Goal: Check status: Check status

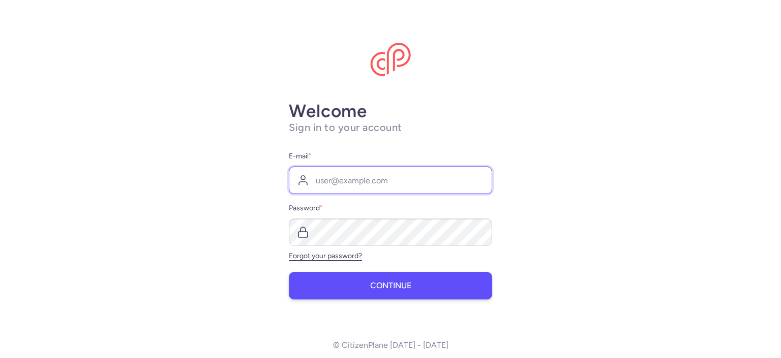
type input "[EMAIL_ADDRESS][DOMAIN_NAME]"
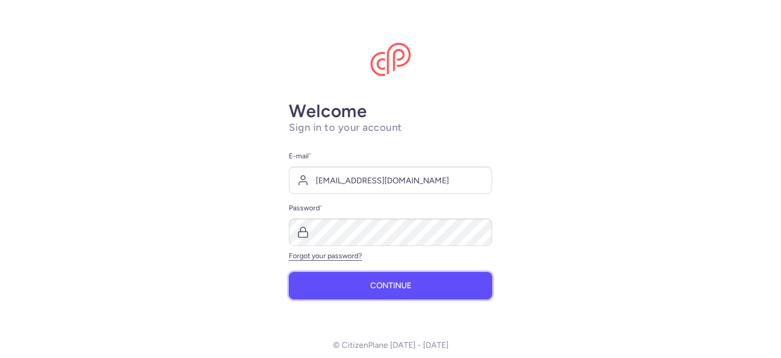
click at [356, 291] on button "Continue" at bounding box center [390, 285] width 203 height 27
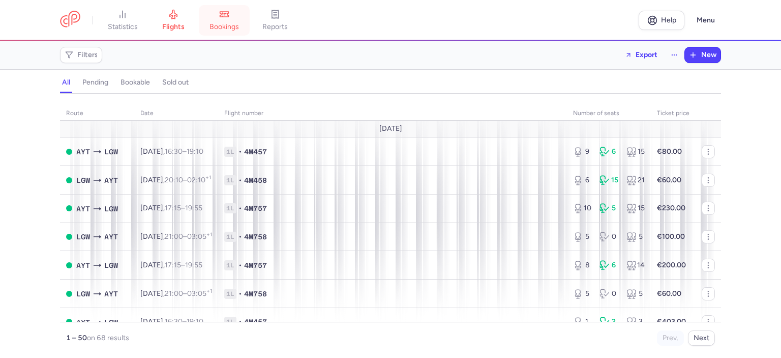
drag, startPoint x: 206, startPoint y: 16, endPoint x: 212, endPoint y: 20, distance: 7.3
click at [207, 16] on link "bookings" at bounding box center [224, 20] width 51 height 22
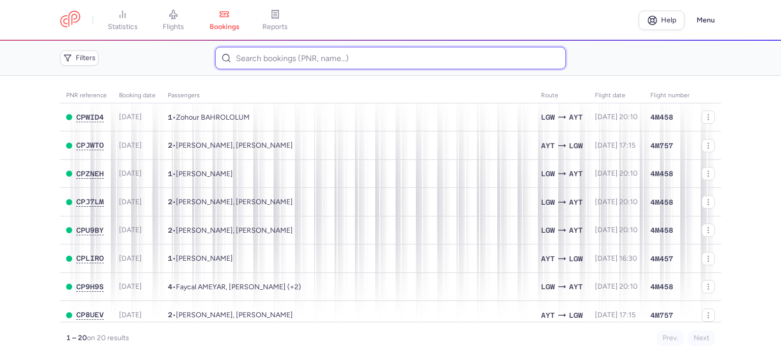
click at [270, 52] on input at bounding box center [390, 58] width 350 height 22
paste input "CPWID4"
type input "CPWID4"
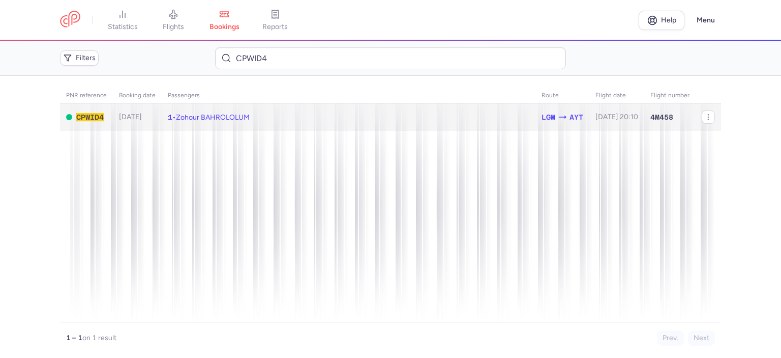
click at [536, 116] on td "[DATE]" at bounding box center [563, 117] width 54 height 28
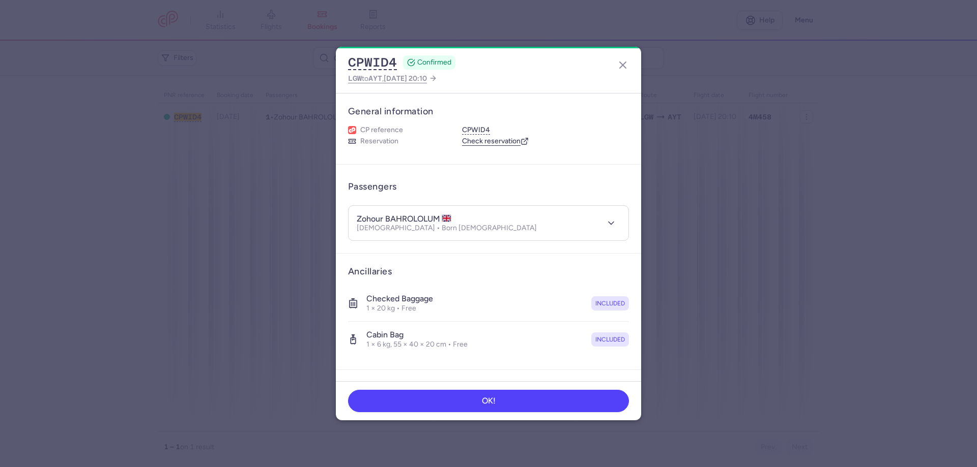
click at [397, 220] on h4 "zohour BAHROLOLUM" at bounding box center [404, 219] width 95 height 10
click at [397, 221] on h4 "zohour BAHROLOLUM" at bounding box center [404, 219] width 95 height 10
copy h4 "BAHROLOLUM"
click at [375, 216] on h4 "zohour BAHROLOLUM" at bounding box center [404, 219] width 95 height 10
click at [375, 217] on h4 "zohour BAHROLOLUM" at bounding box center [404, 219] width 95 height 10
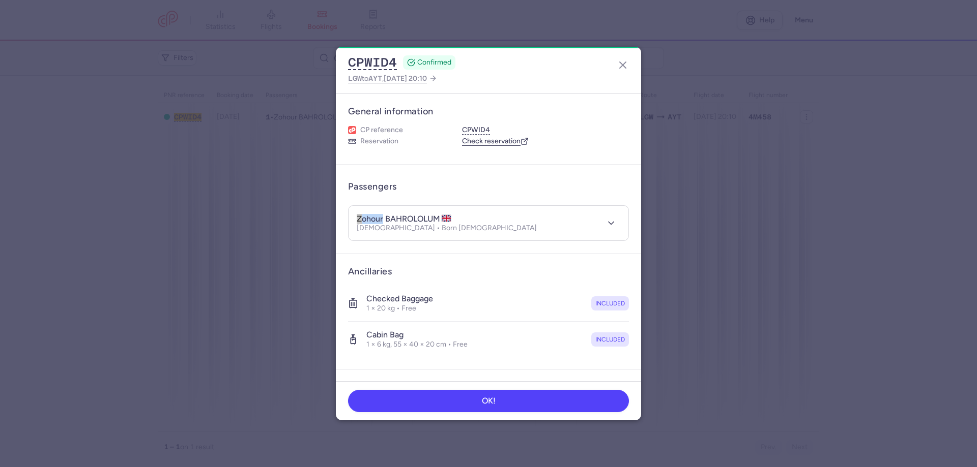
copy h4 "zohour"
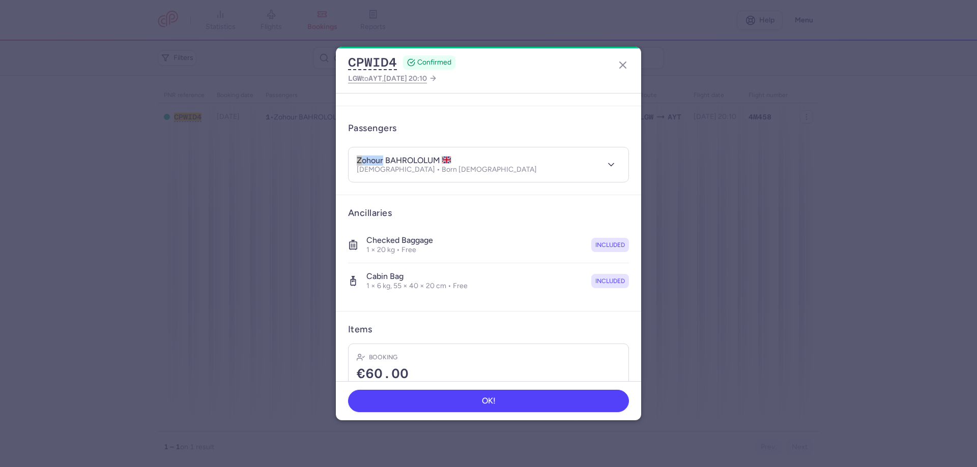
scroll to position [126, 0]
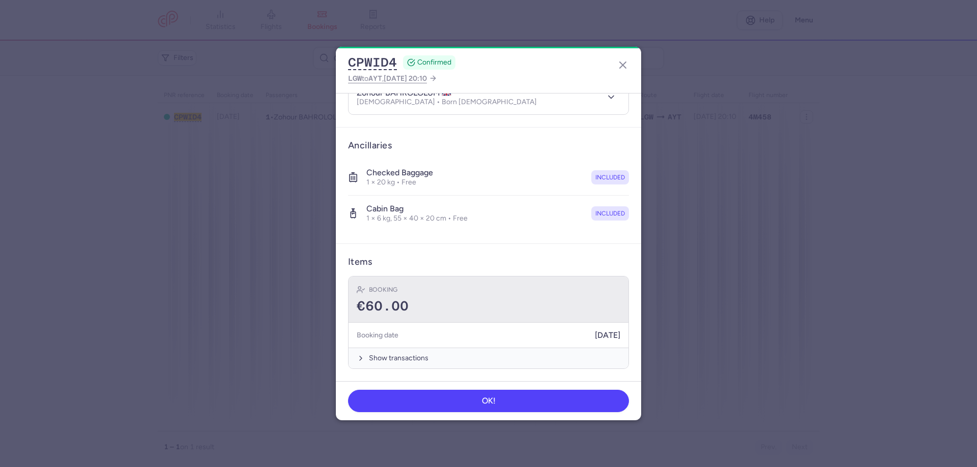
click at [430, 307] on div "€60.00" at bounding box center [488, 306] width 263 height 15
